Goal: Entertainment & Leisure: Consume media (video, audio)

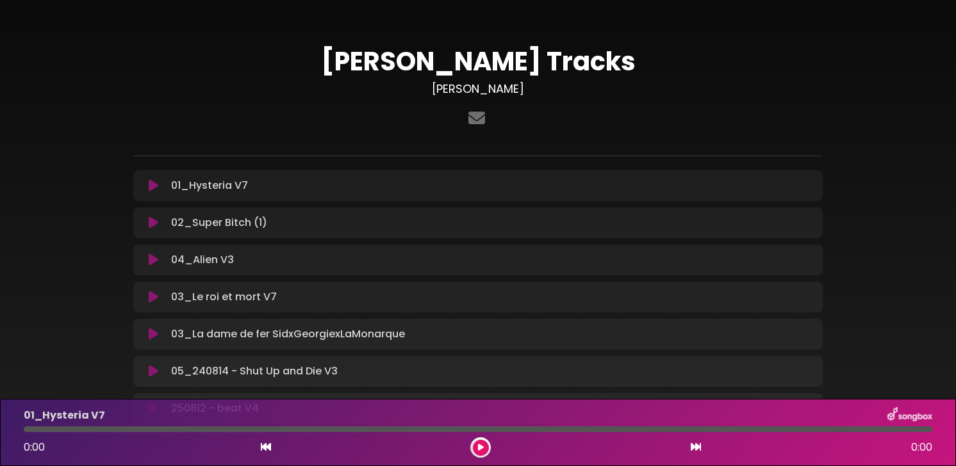
click at [220, 191] on p "01_Hysteria V7 Loading Track..." at bounding box center [209, 185] width 77 height 15
click at [158, 186] on icon at bounding box center [154, 185] width 10 height 13
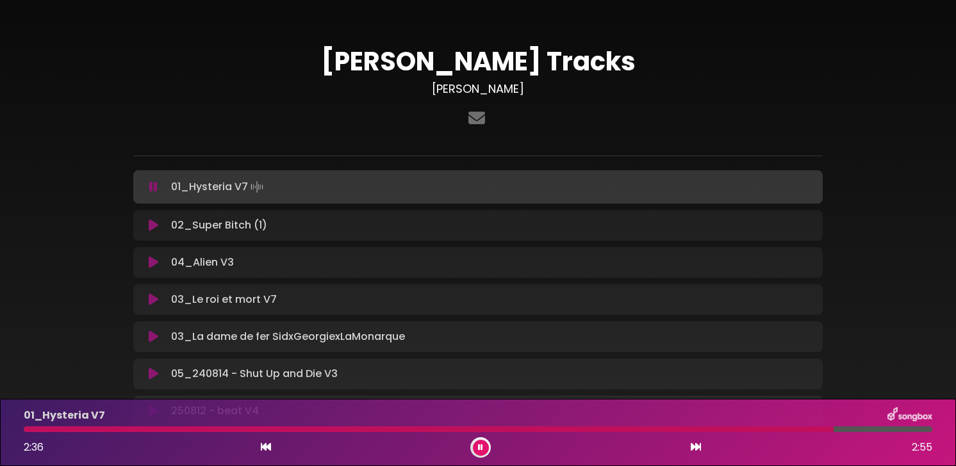
click at [153, 226] on icon at bounding box center [154, 225] width 10 height 13
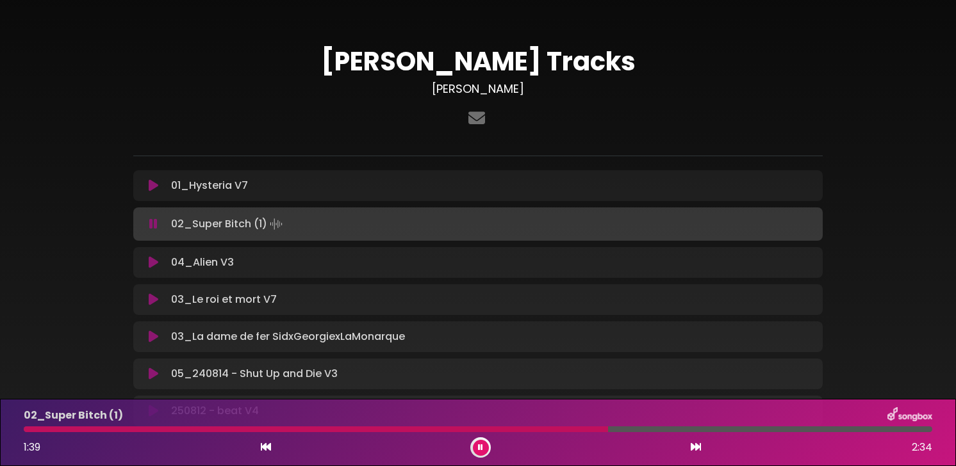
scroll to position [109, 0]
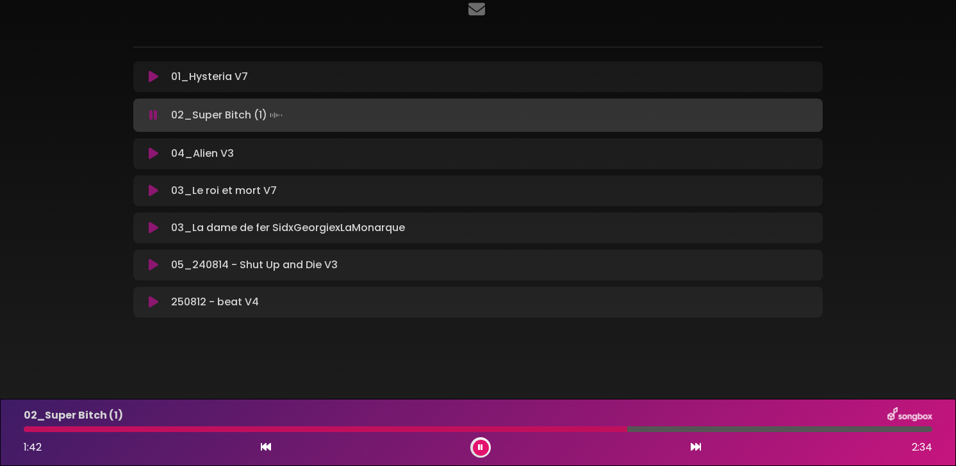
click at [481, 449] on icon at bounding box center [480, 448] width 5 height 8
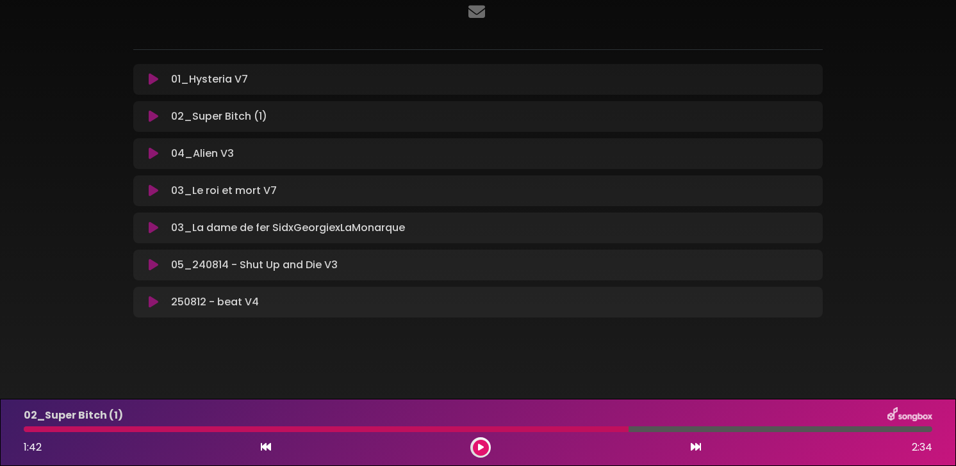
scroll to position [106, 0]
click at [481, 449] on icon at bounding box center [481, 448] width 6 height 8
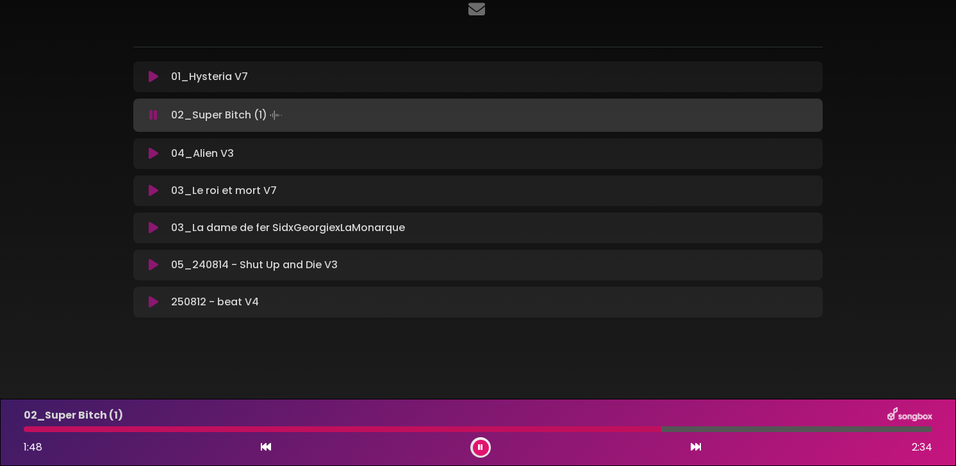
click at [473, 440] on button at bounding box center [481, 448] width 16 height 16
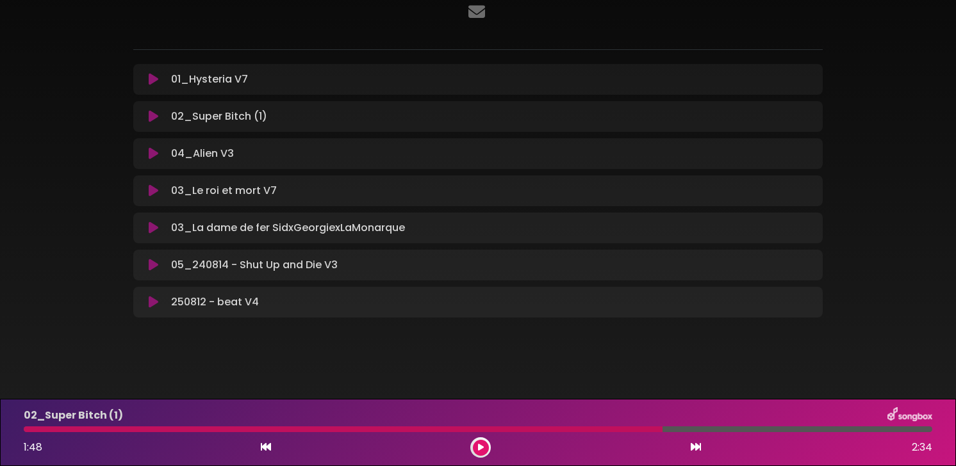
scroll to position [106, 0]
click at [484, 451] on button at bounding box center [481, 448] width 16 height 16
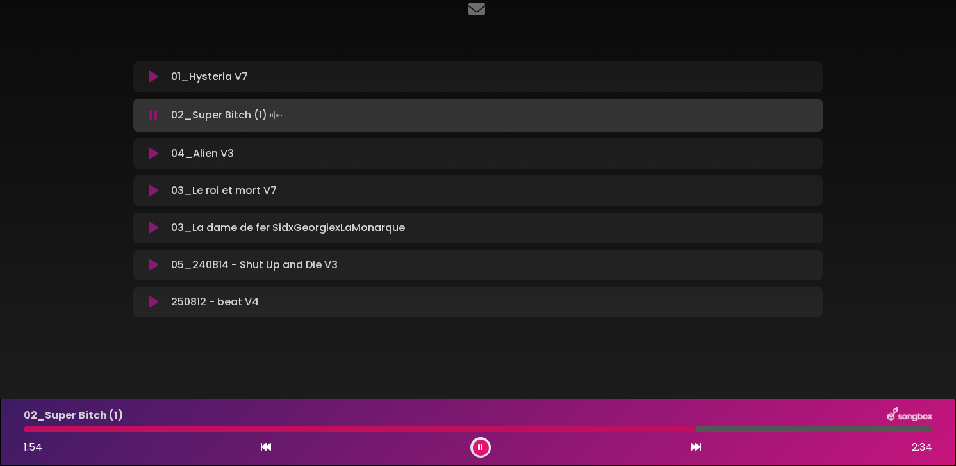
click at [158, 263] on icon at bounding box center [154, 265] width 10 height 13
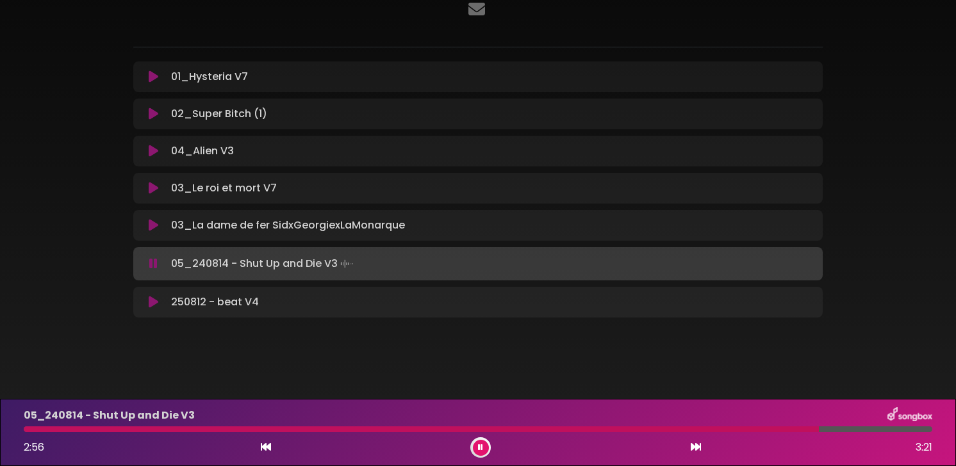
click at [750, 427] on div at bounding box center [478, 430] width 909 height 6
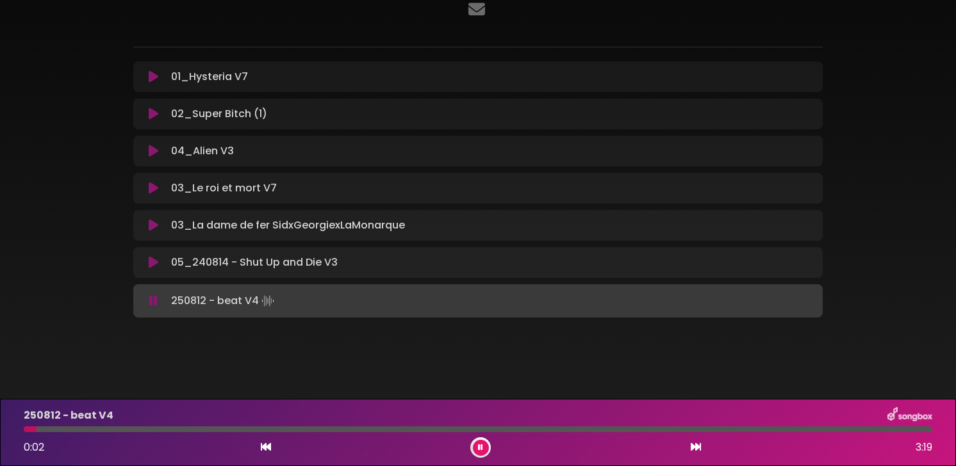
click at [487, 452] on button at bounding box center [481, 448] width 16 height 16
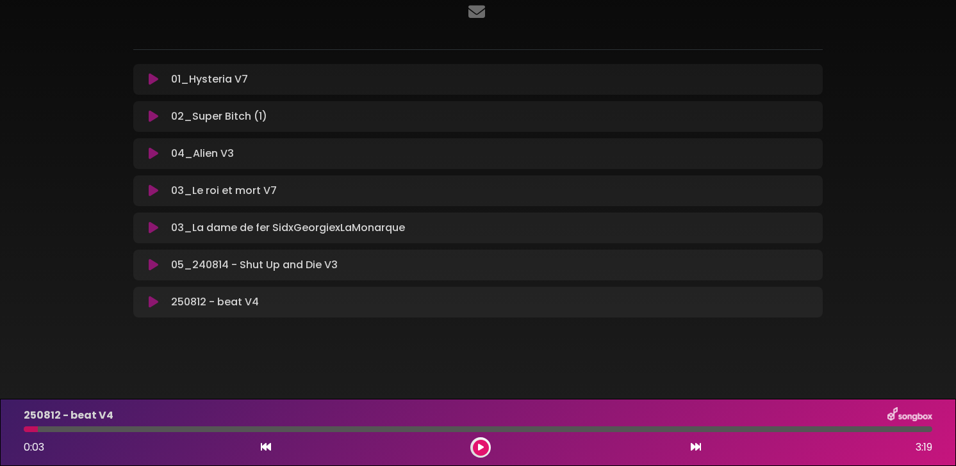
scroll to position [106, 0]
